Goal: Find specific page/section: Find specific page/section

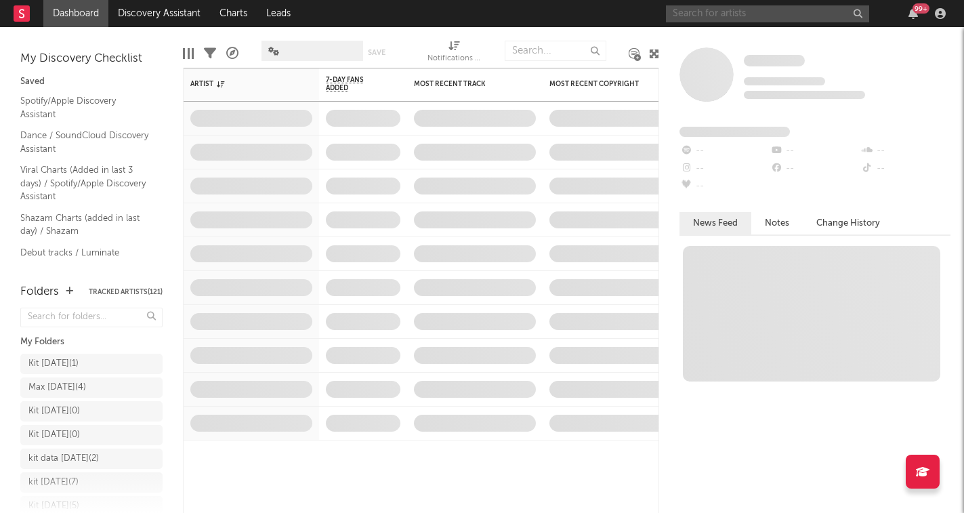
click at [726, 18] on input "text" at bounding box center [767, 13] width 203 height 17
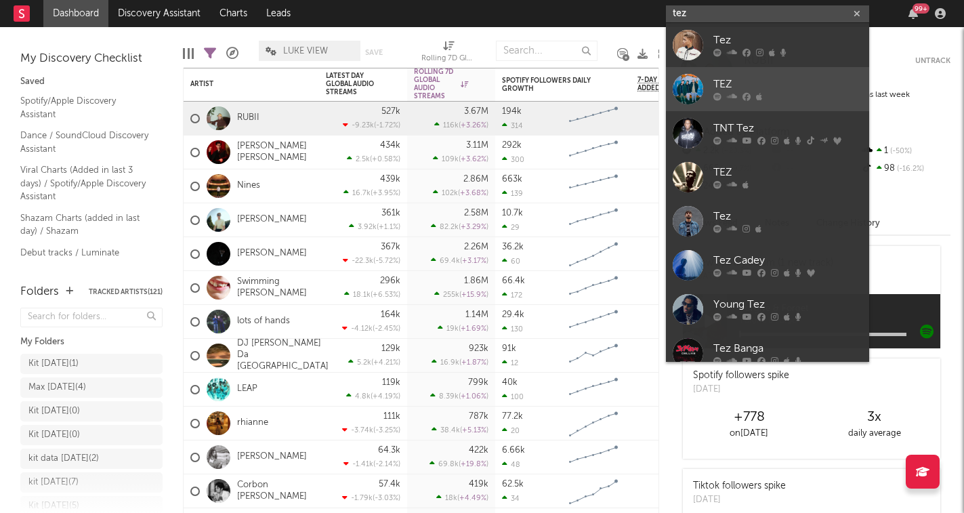
type input "tez"
click at [737, 87] on div "TEZ" at bounding box center [788, 85] width 149 height 16
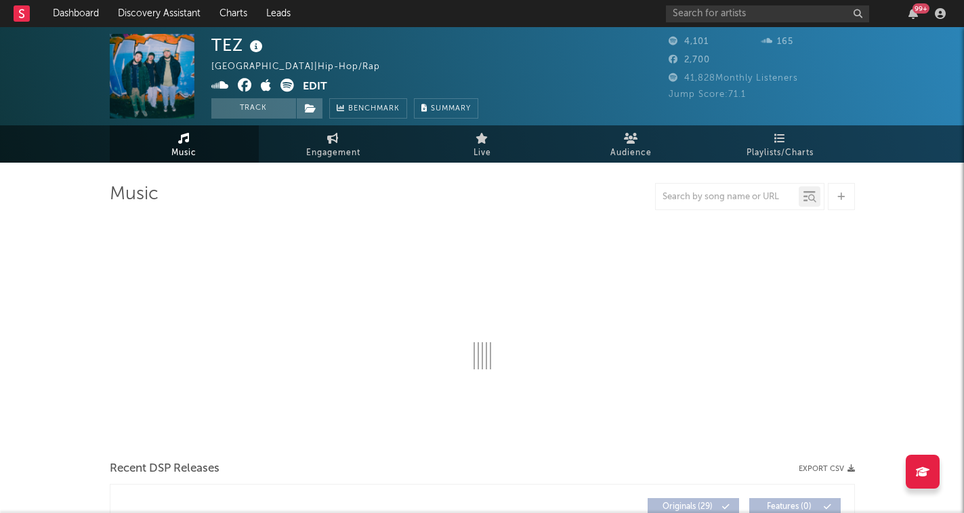
select select "1w"
